Goal: Check status: Check status

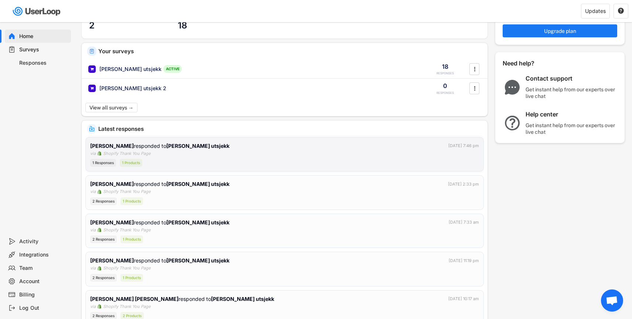
scroll to position [36, 0]
click at [119, 109] on button "View all surveys →" at bounding box center [112, 107] width 54 height 10
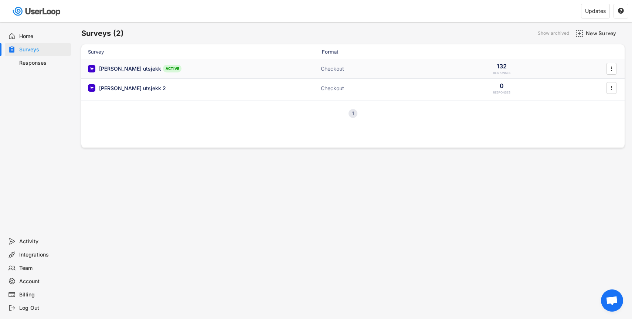
click at [237, 62] on div "[PERSON_NAME] utsjekk ACTIVE Checkout 132 RESPONSES " at bounding box center [352, 68] width 543 height 19
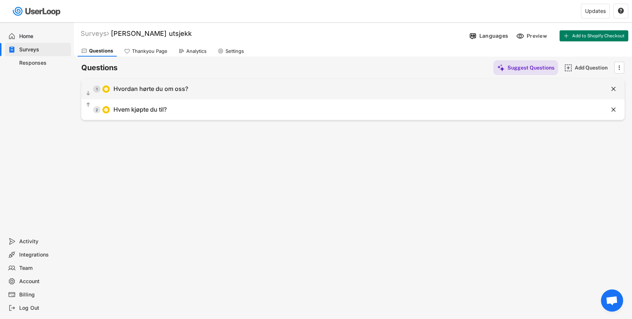
click at [256, 87] on div "  1 Hvordan hørte du om oss?" at bounding box center [334, 89] width 506 height 17
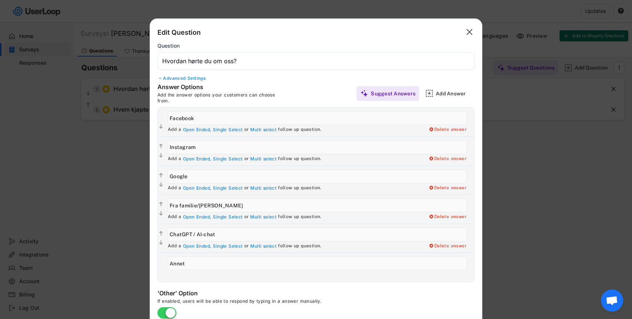
click at [472, 30] on icon "" at bounding box center [469, 32] width 10 height 12
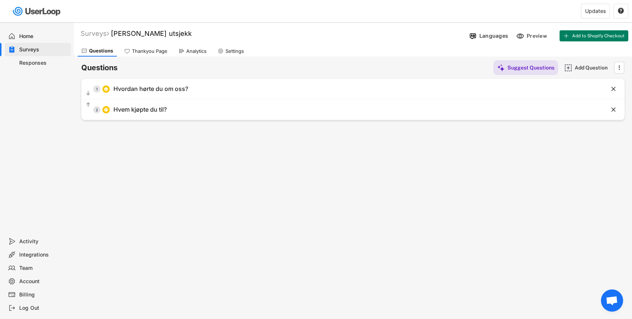
click at [47, 65] on div "Responses" at bounding box center [43, 62] width 49 height 7
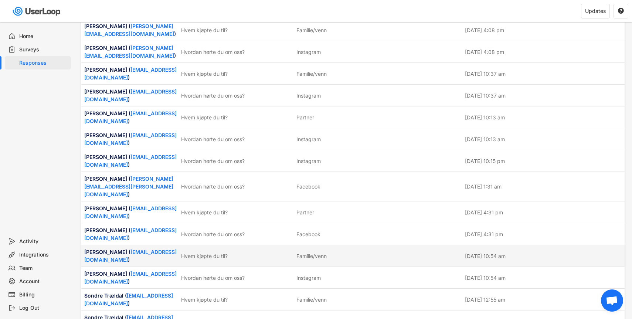
scroll to position [1405, 0]
